Goal: Information Seeking & Learning: Learn about a topic

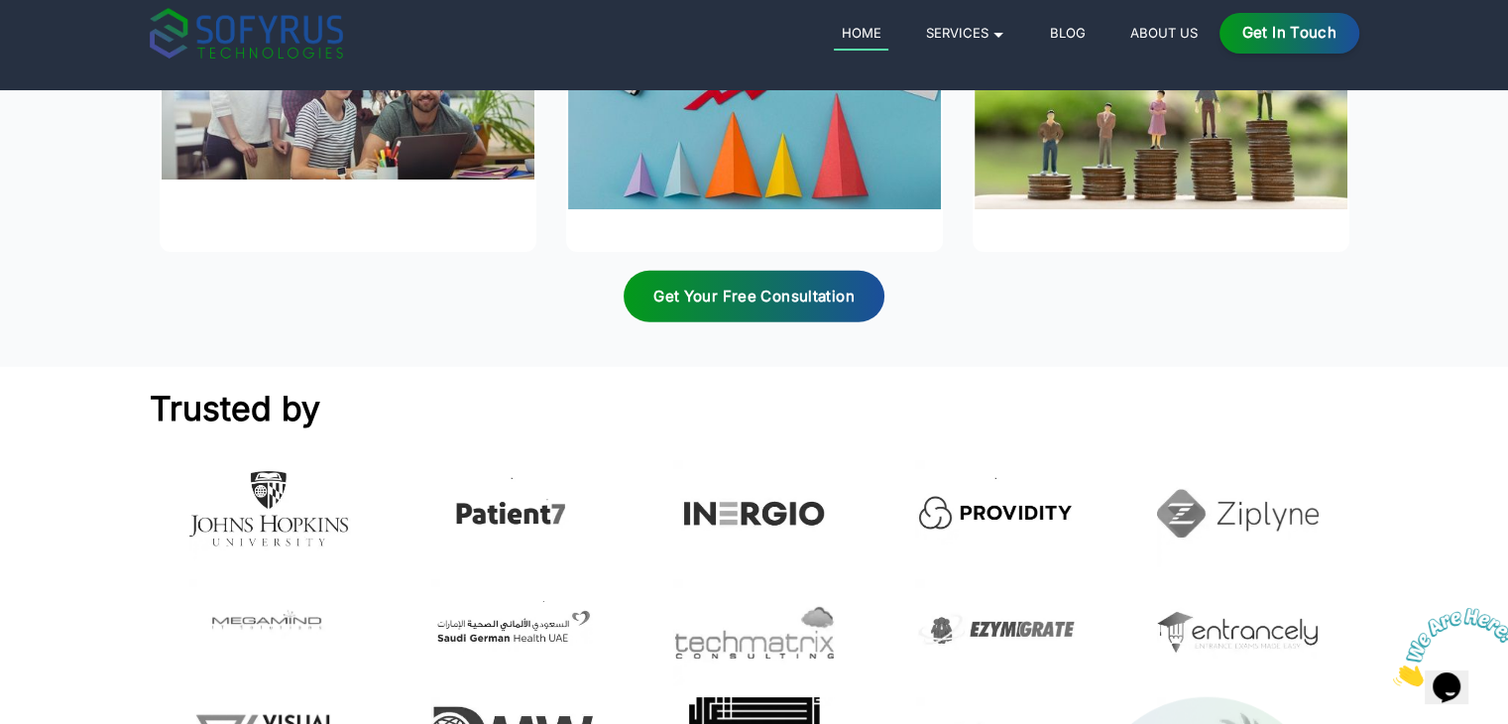
scroll to position [5220, 0]
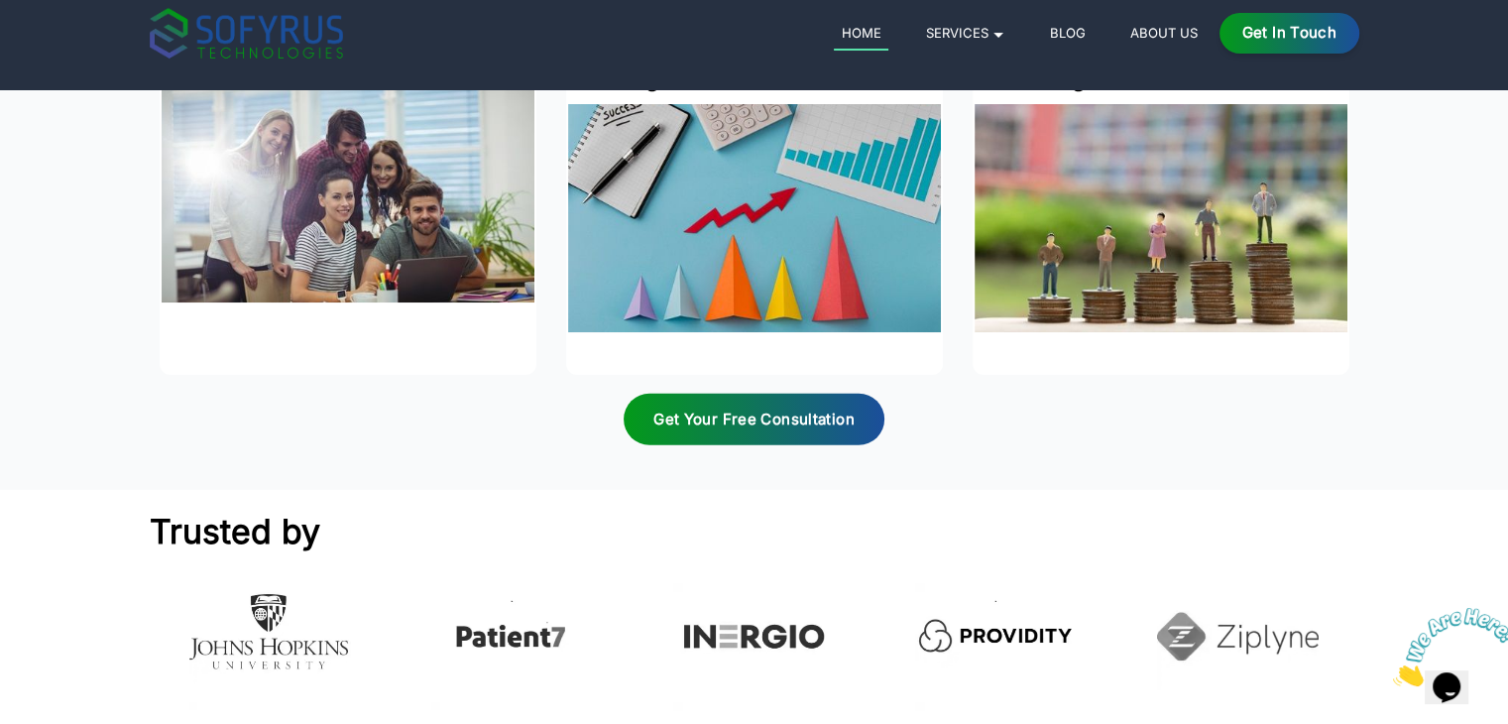
click at [1051, 36] on link "Blog" at bounding box center [1067, 33] width 51 height 24
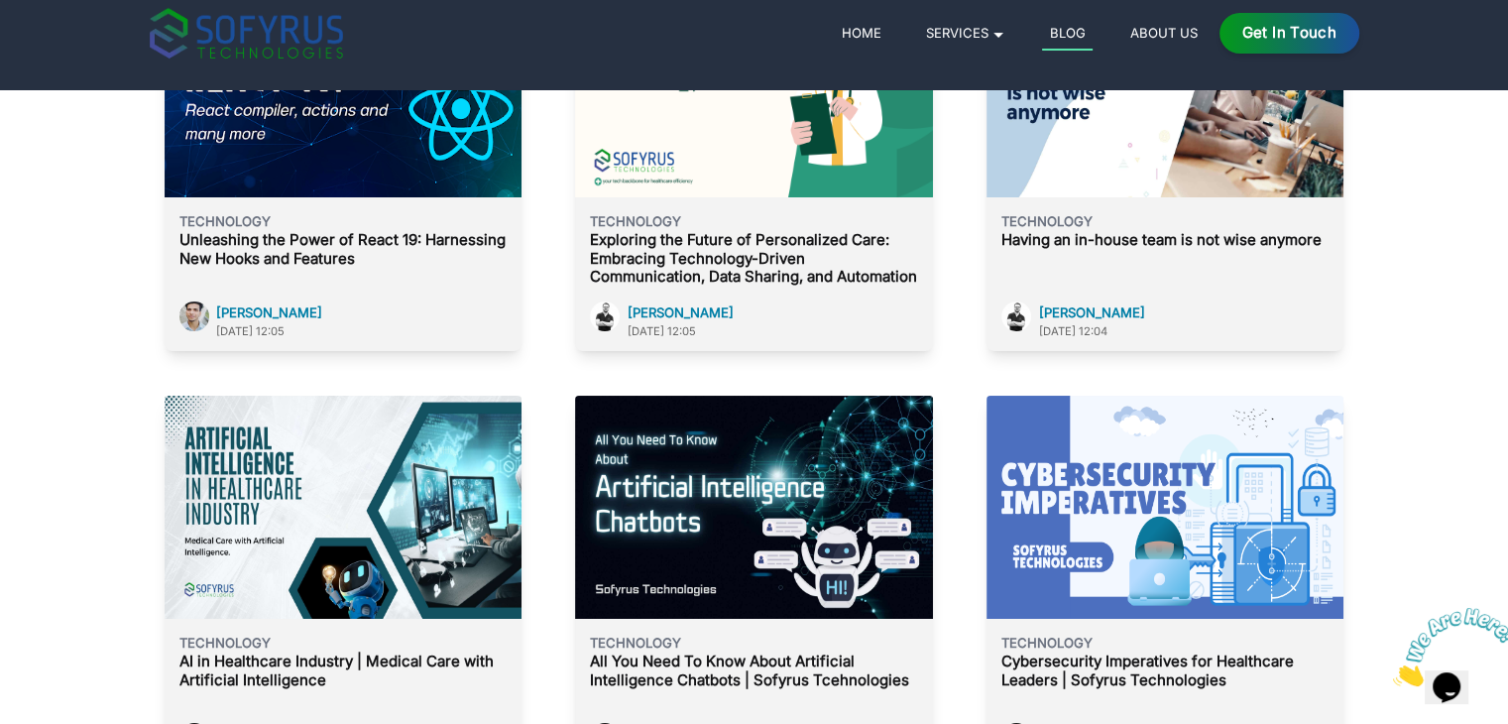
scroll to position [520, 0]
click at [401, 231] on p "Unleashing the Power of React 19: Harnessing New Hooks and Features" at bounding box center [342, 250] width 327 height 38
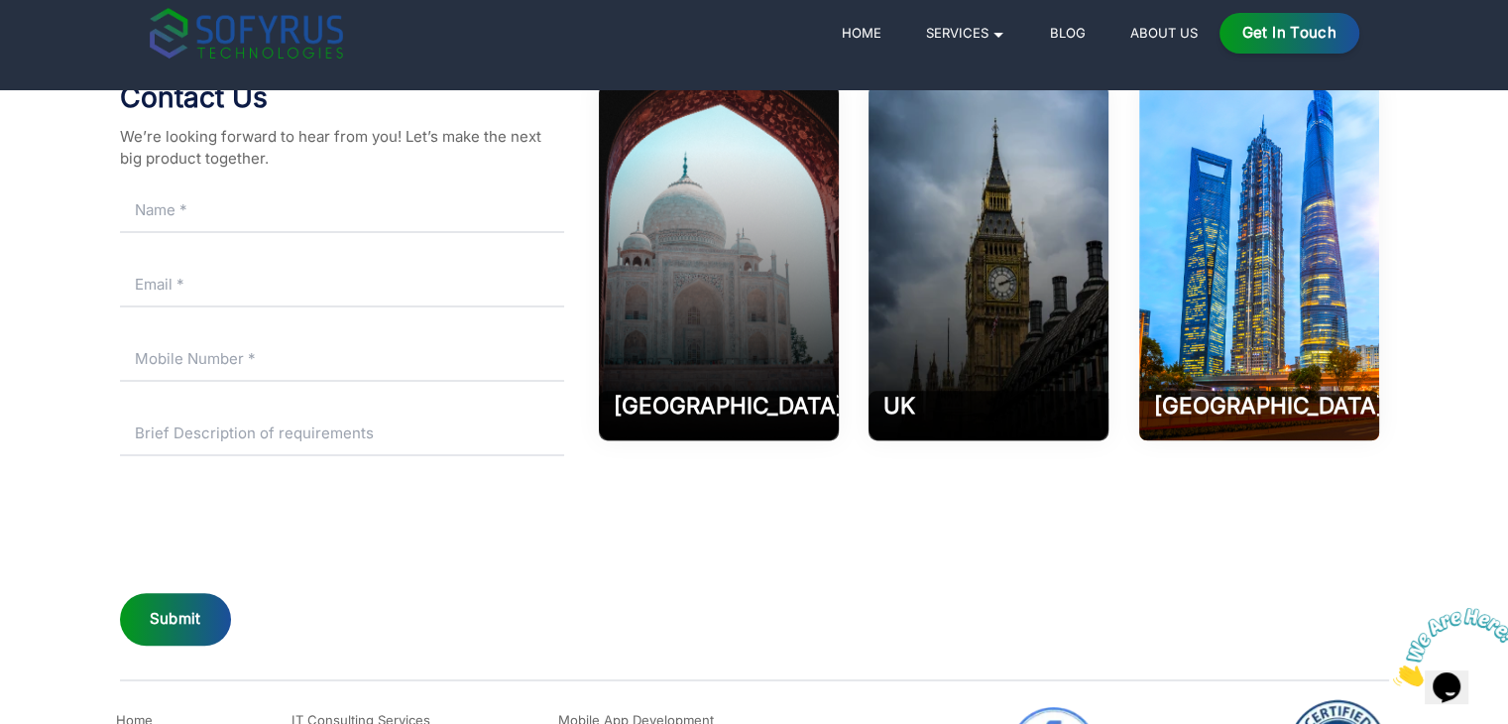
scroll to position [16381, 0]
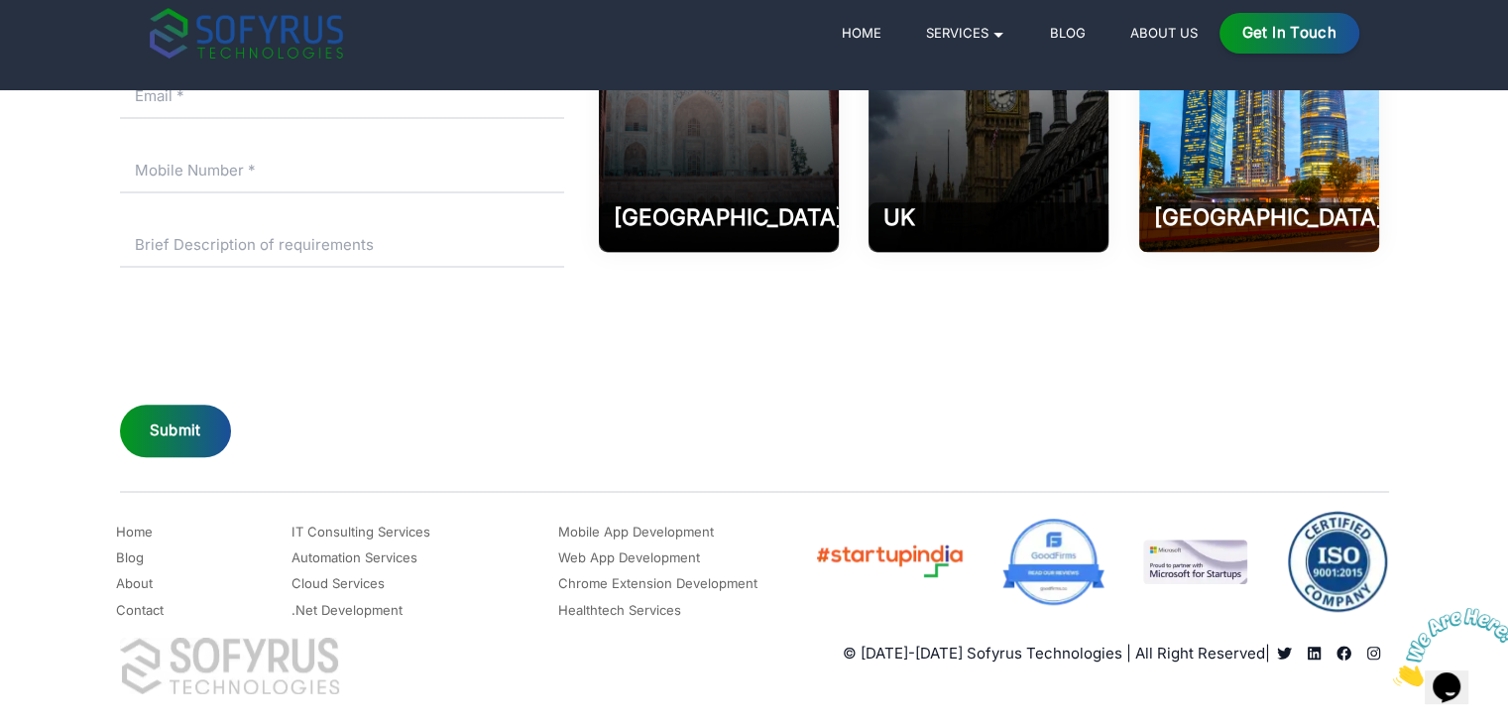
click at [1437, 677] on img at bounding box center [1454, 647] width 123 height 78
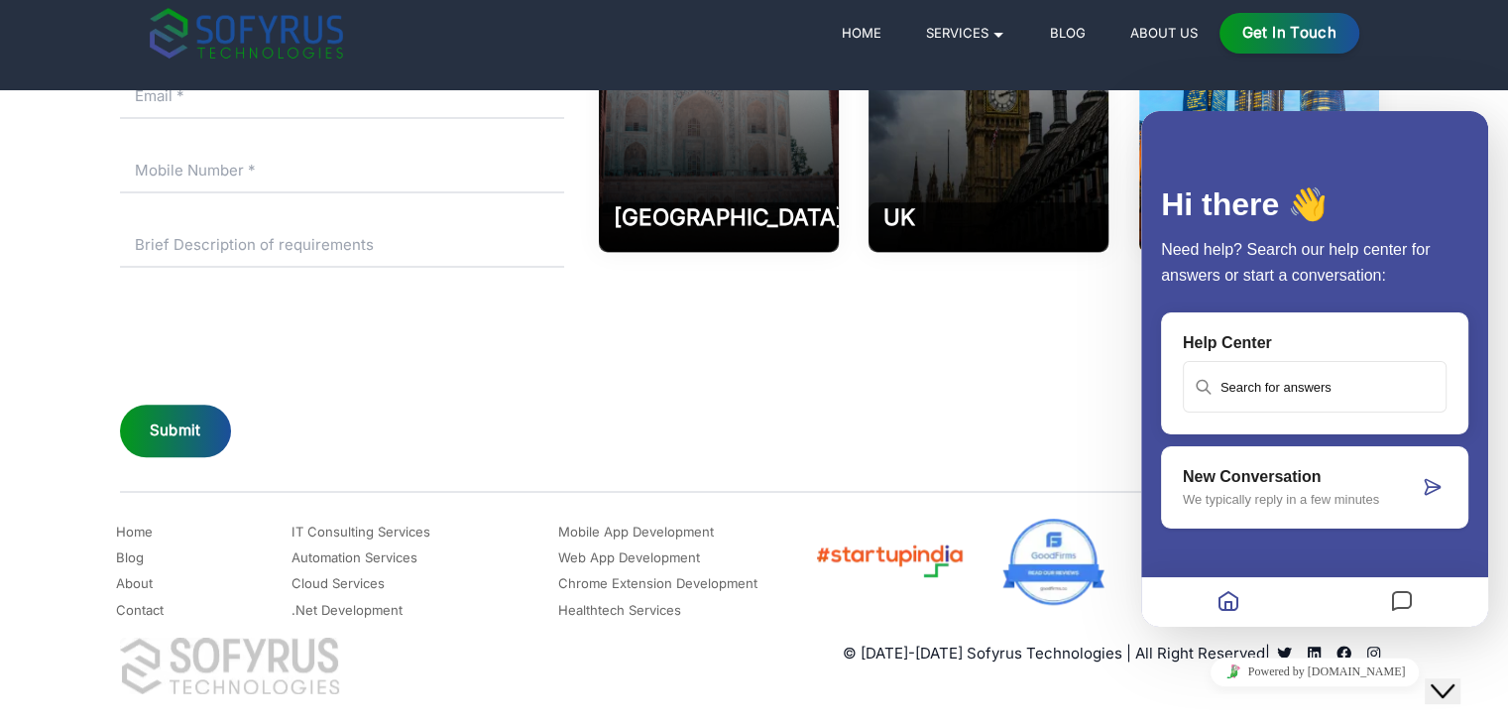
click at [951, 557] on img at bounding box center [889, 561] width 150 height 42
click at [683, 421] on div "[GEOGRAPHIC_DATA] 202002 Phone [PHONE_NUMBER] Email: [EMAIL_ADDRESS][DOMAIN_NAM…" at bounding box center [988, 177] width 799 height 568
